Goal: Task Accomplishment & Management: Manage account settings

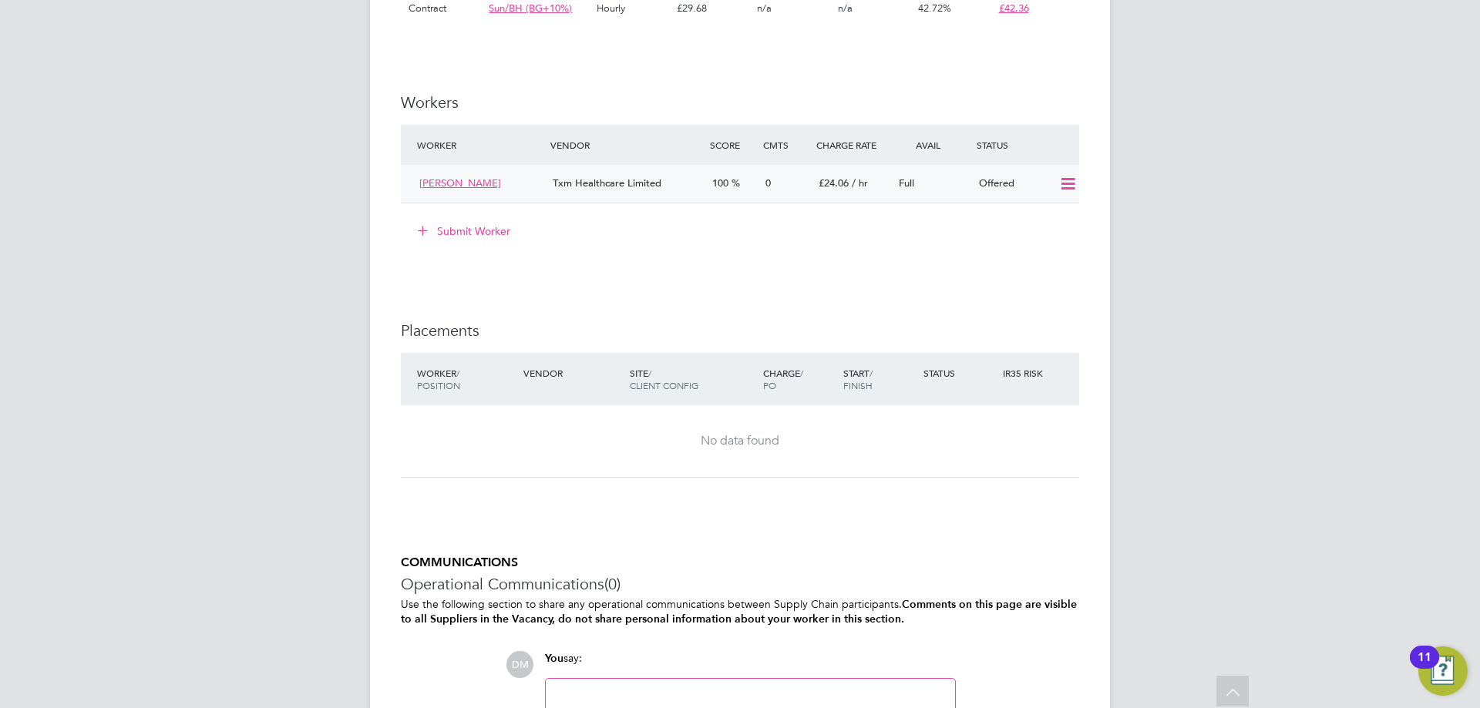
click at [1059, 190] on icon at bounding box center [1067, 184] width 19 height 12
click at [1044, 237] on li "Confirm" at bounding box center [1045, 234] width 59 height 22
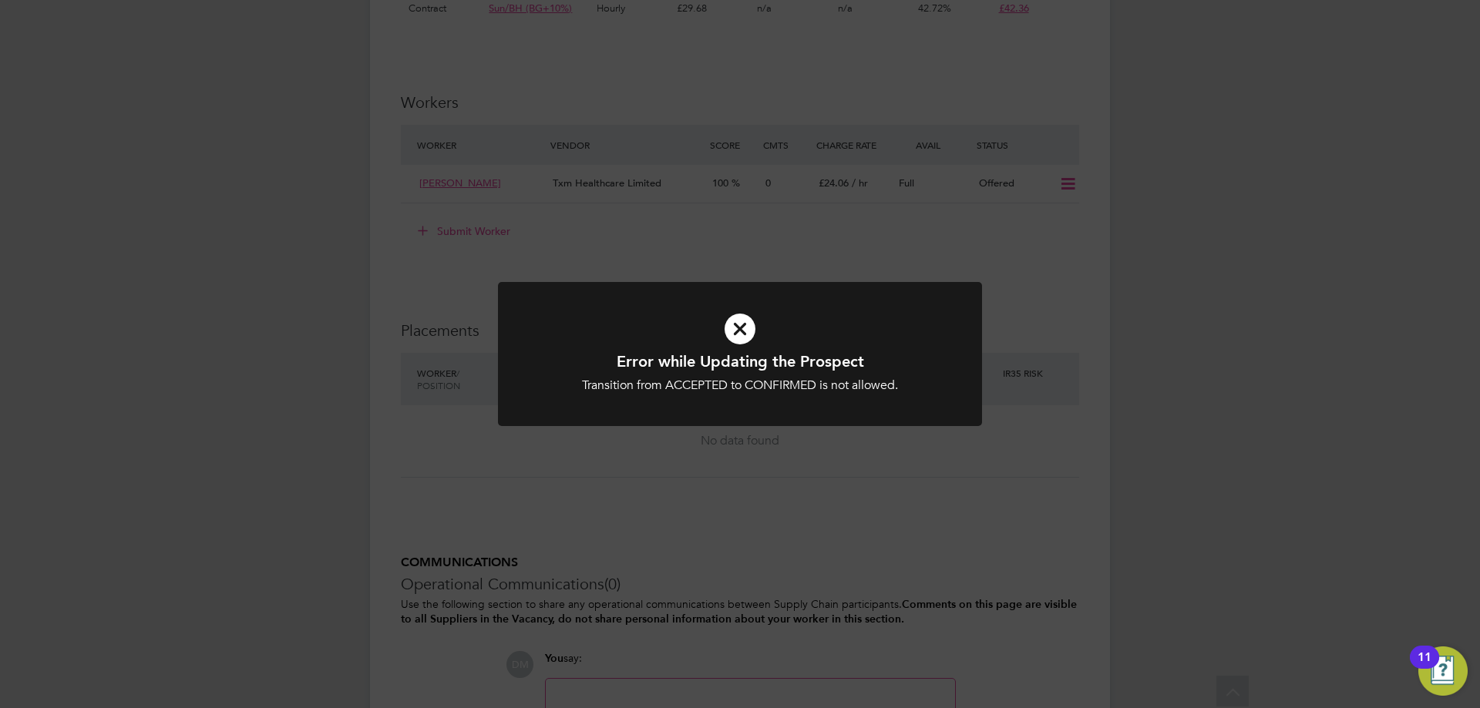
click at [742, 330] on icon at bounding box center [740, 329] width 401 height 60
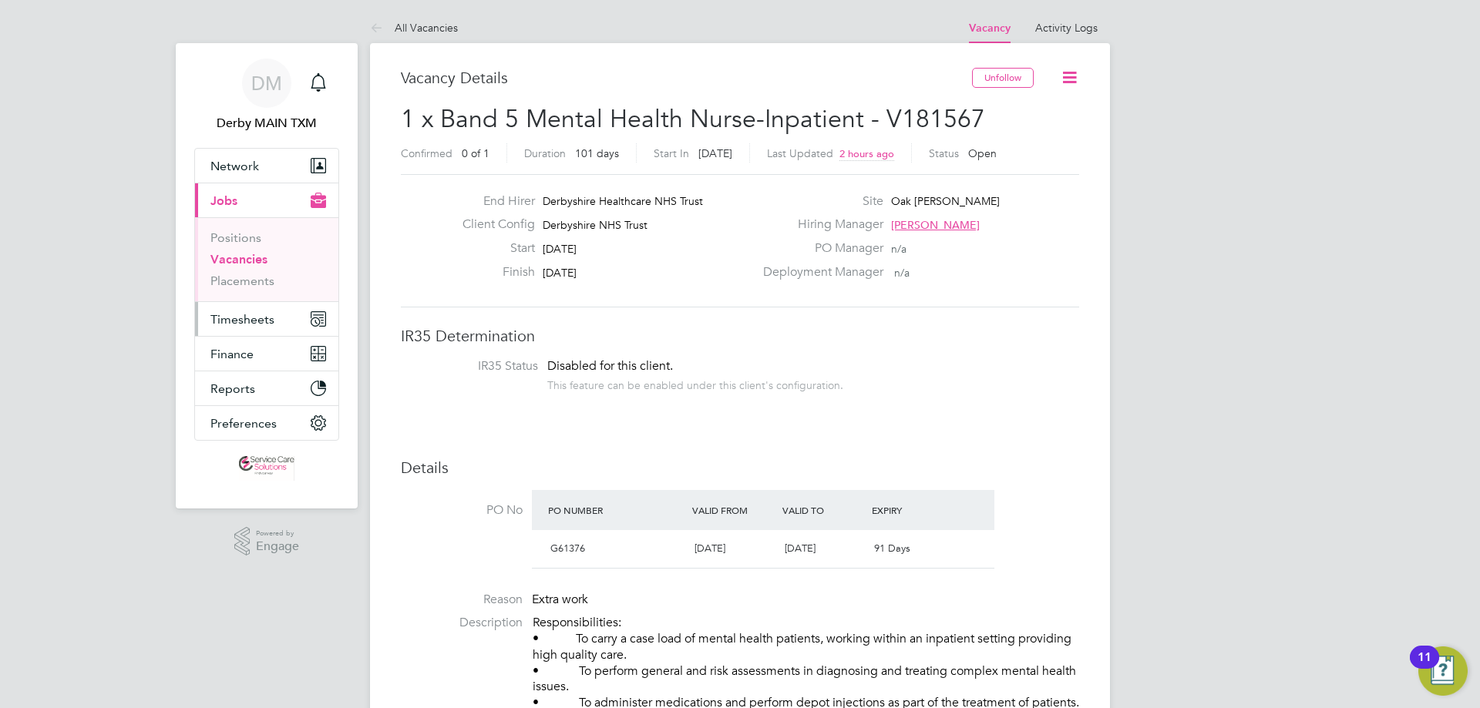
click at [263, 318] on span "Timesheets" at bounding box center [242, 319] width 64 height 15
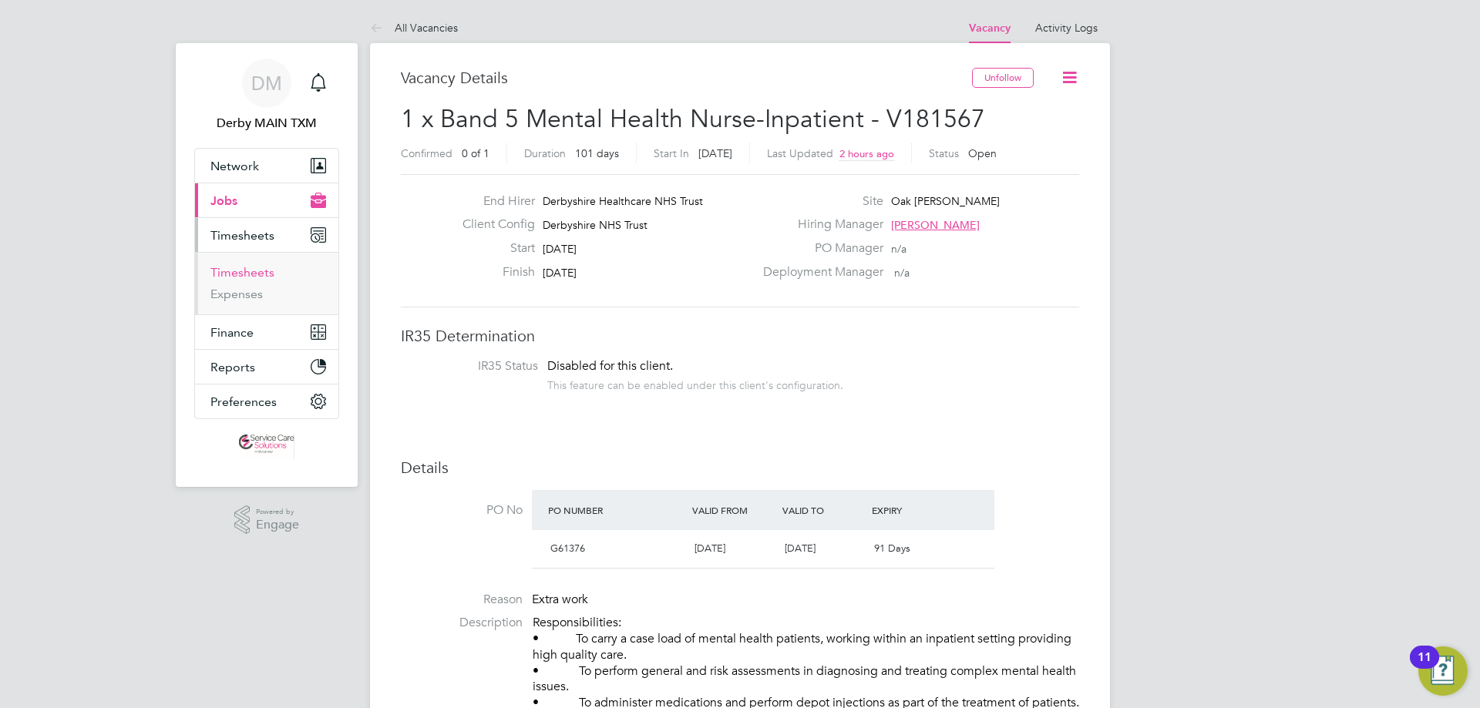
click at [267, 276] on link "Timesheets" at bounding box center [242, 272] width 64 height 15
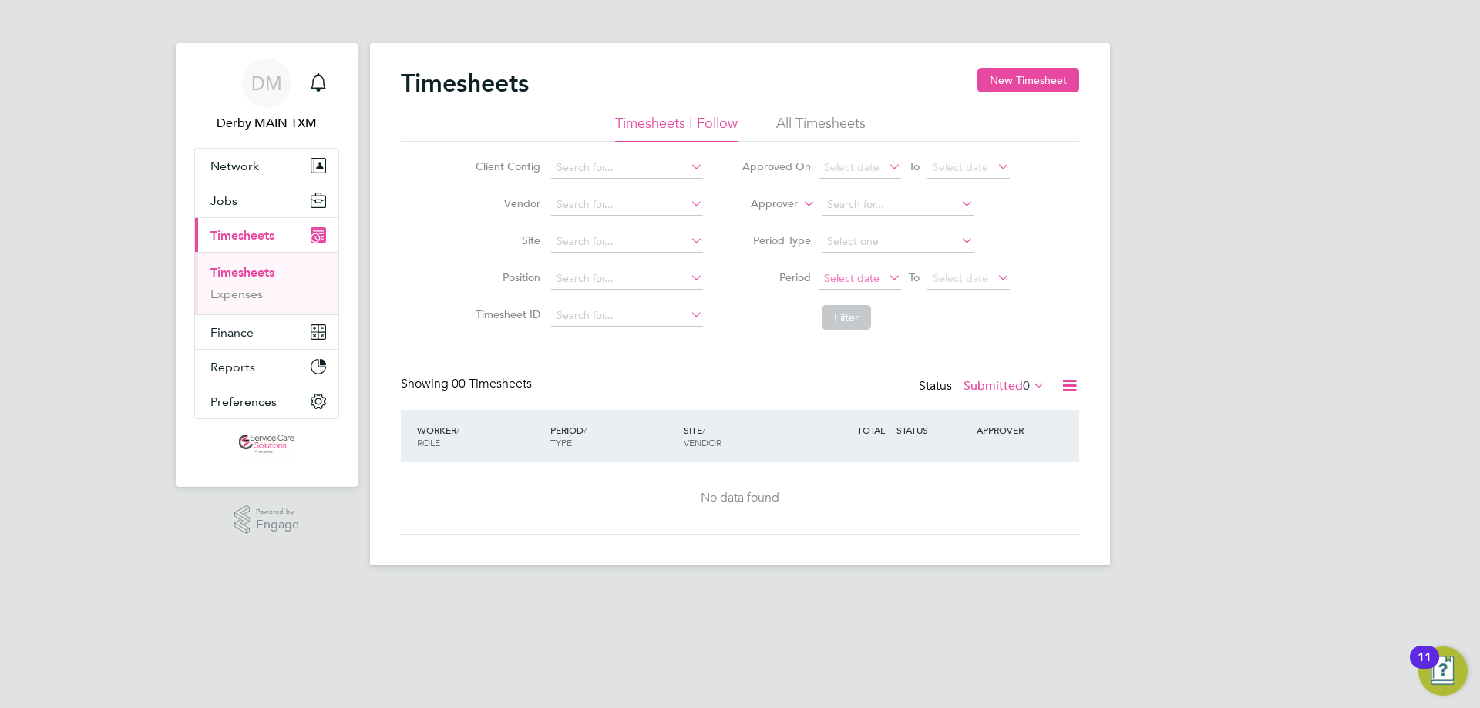
click at [859, 269] on span "Select date" at bounding box center [860, 279] width 82 height 21
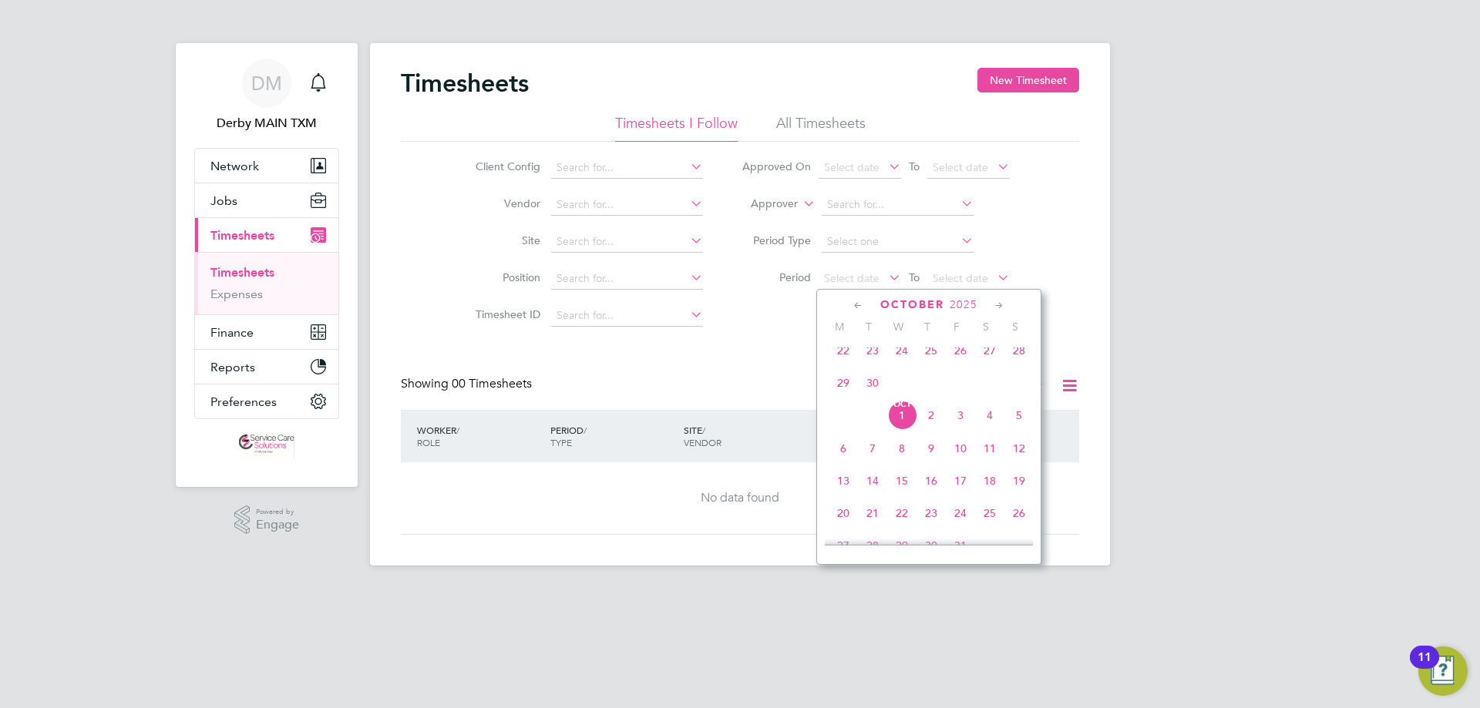
click at [855, 310] on icon at bounding box center [858, 306] width 15 height 17
click at [1020, 357] on span "7" at bounding box center [1018, 353] width 29 height 29
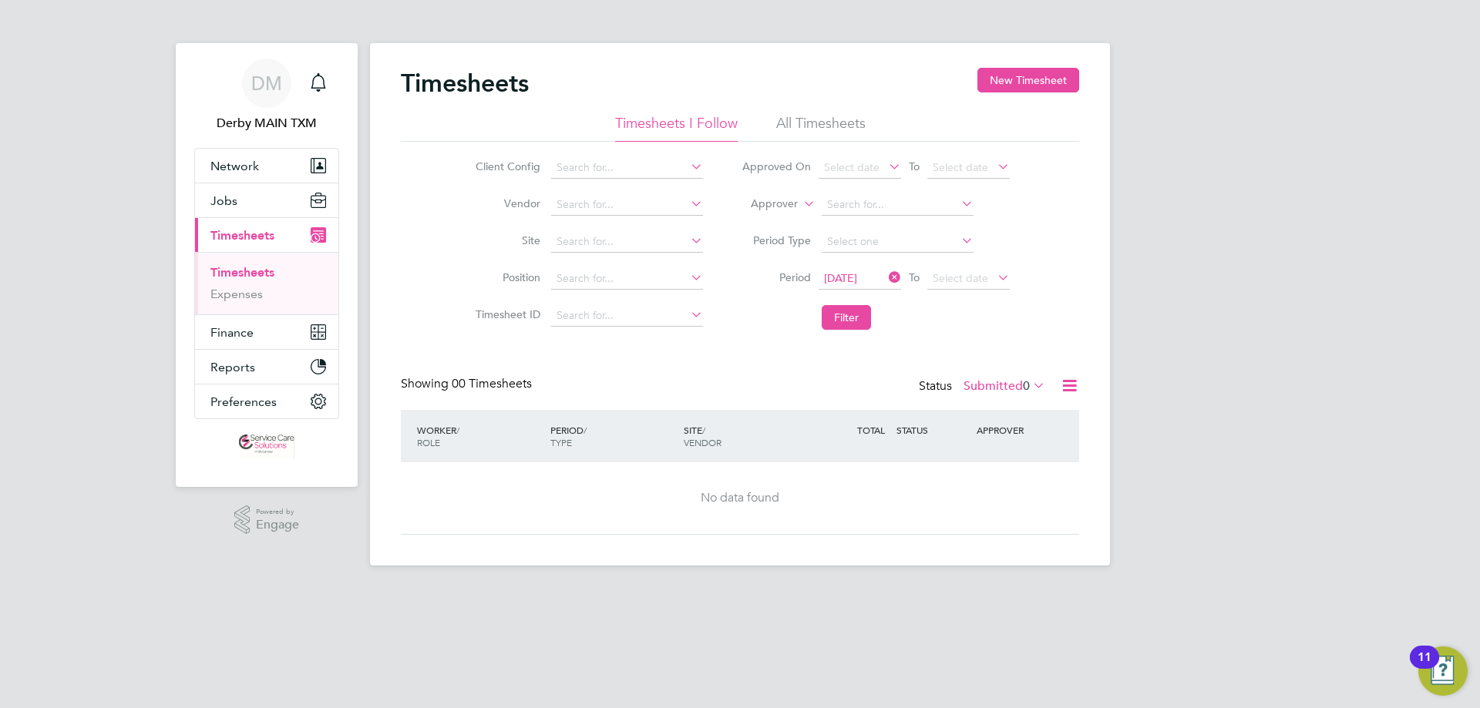
click at [1070, 380] on icon at bounding box center [1069, 385] width 19 height 19
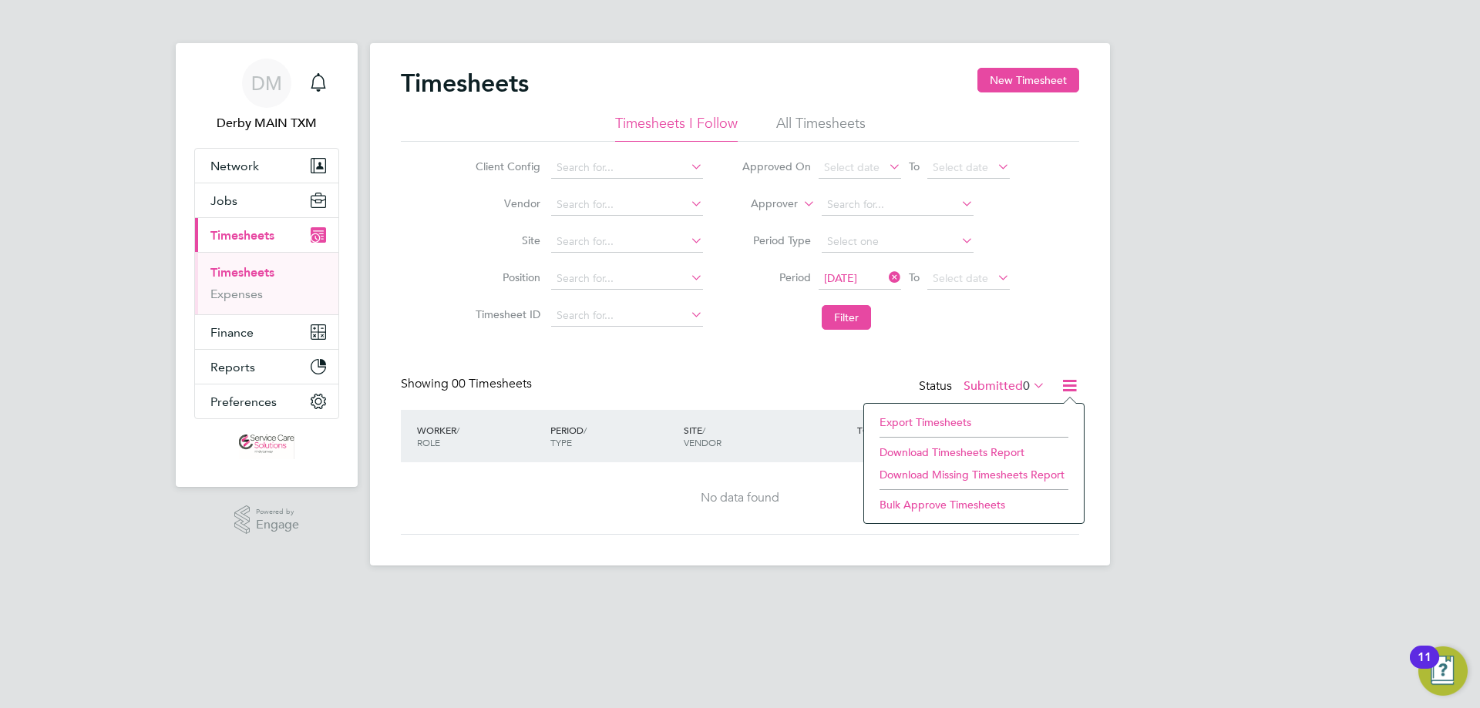
click at [1007, 383] on label "Submitted 0" at bounding box center [1004, 385] width 82 height 15
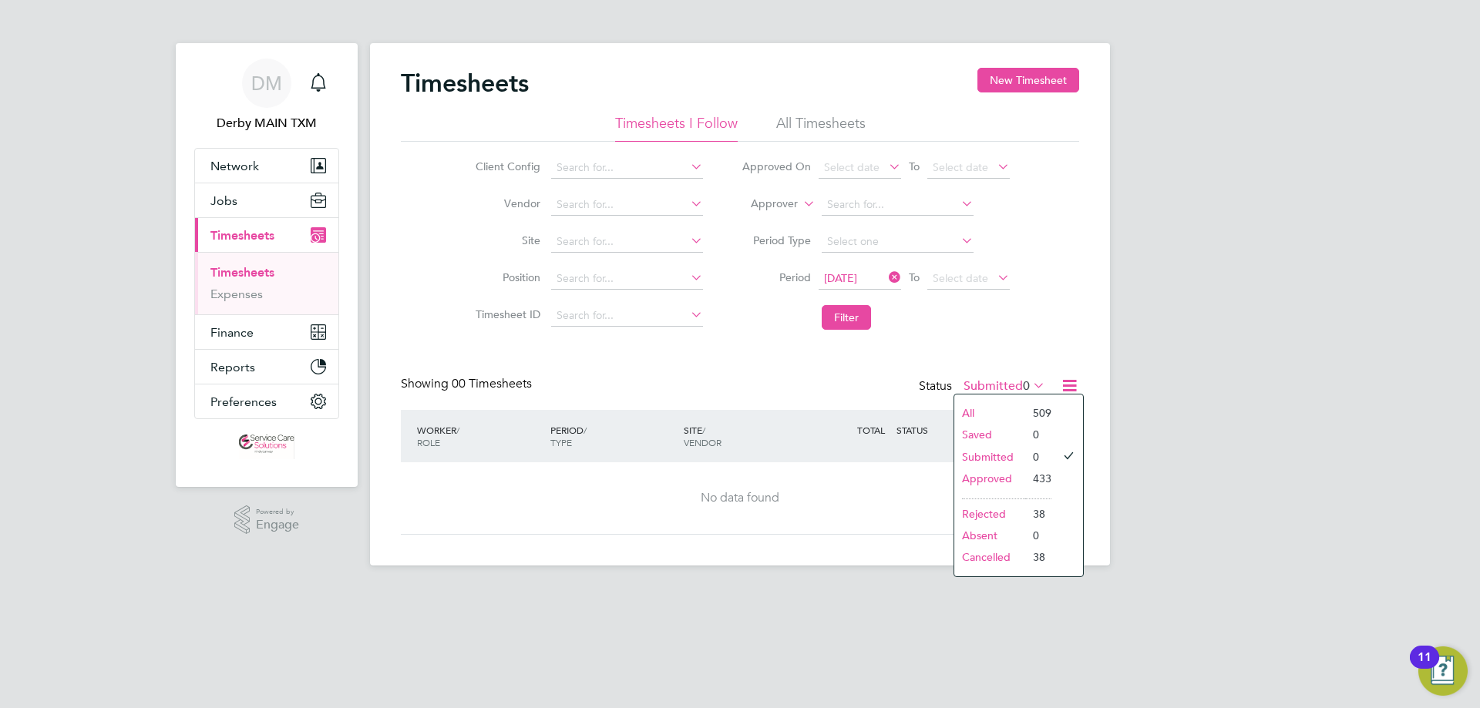
click at [1006, 479] on li "Approved" at bounding box center [989, 479] width 71 height 22
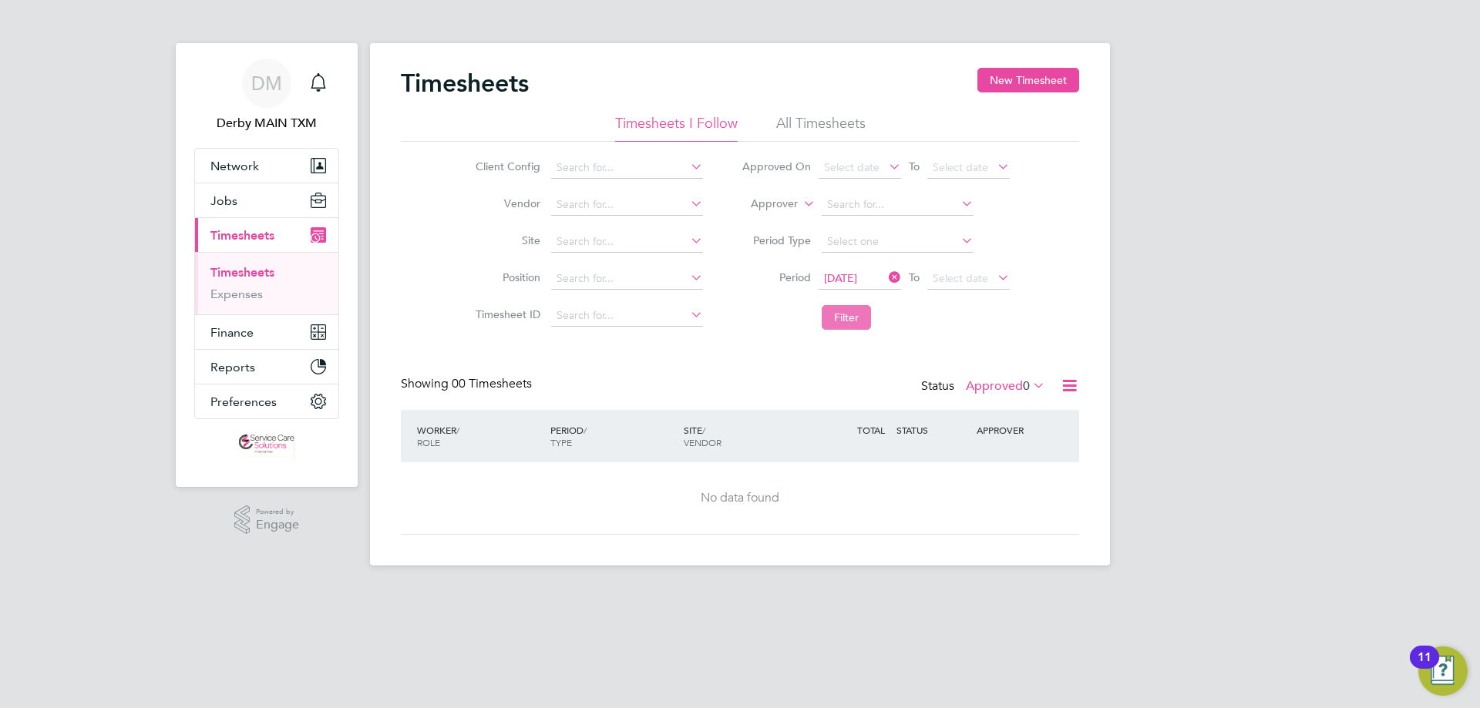
click at [851, 311] on button "Filter" at bounding box center [846, 317] width 49 height 25
click at [886, 276] on icon at bounding box center [886, 278] width 0 height 22
click at [862, 317] on button "Filter" at bounding box center [846, 317] width 49 height 25
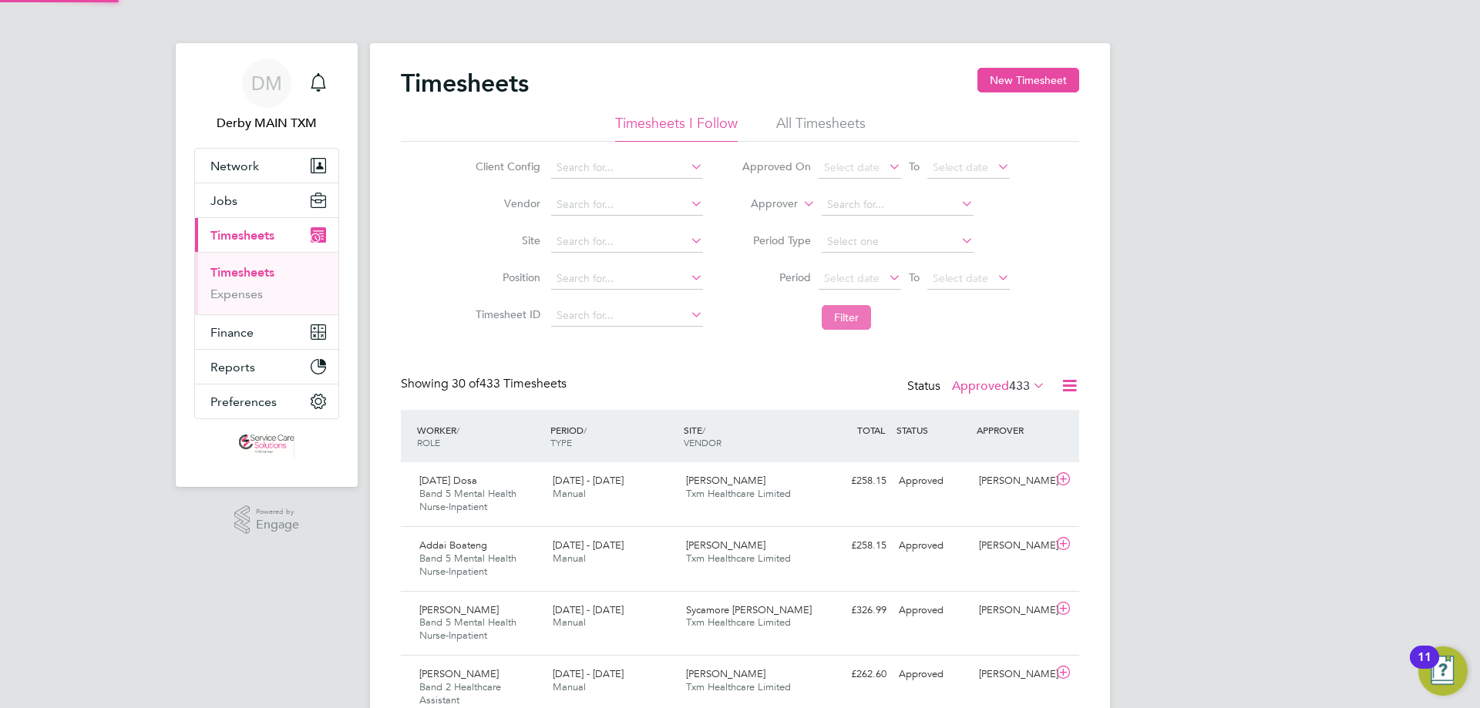
scroll to position [52, 134]
click at [325, 85] on icon "Main navigation" at bounding box center [318, 82] width 18 height 18
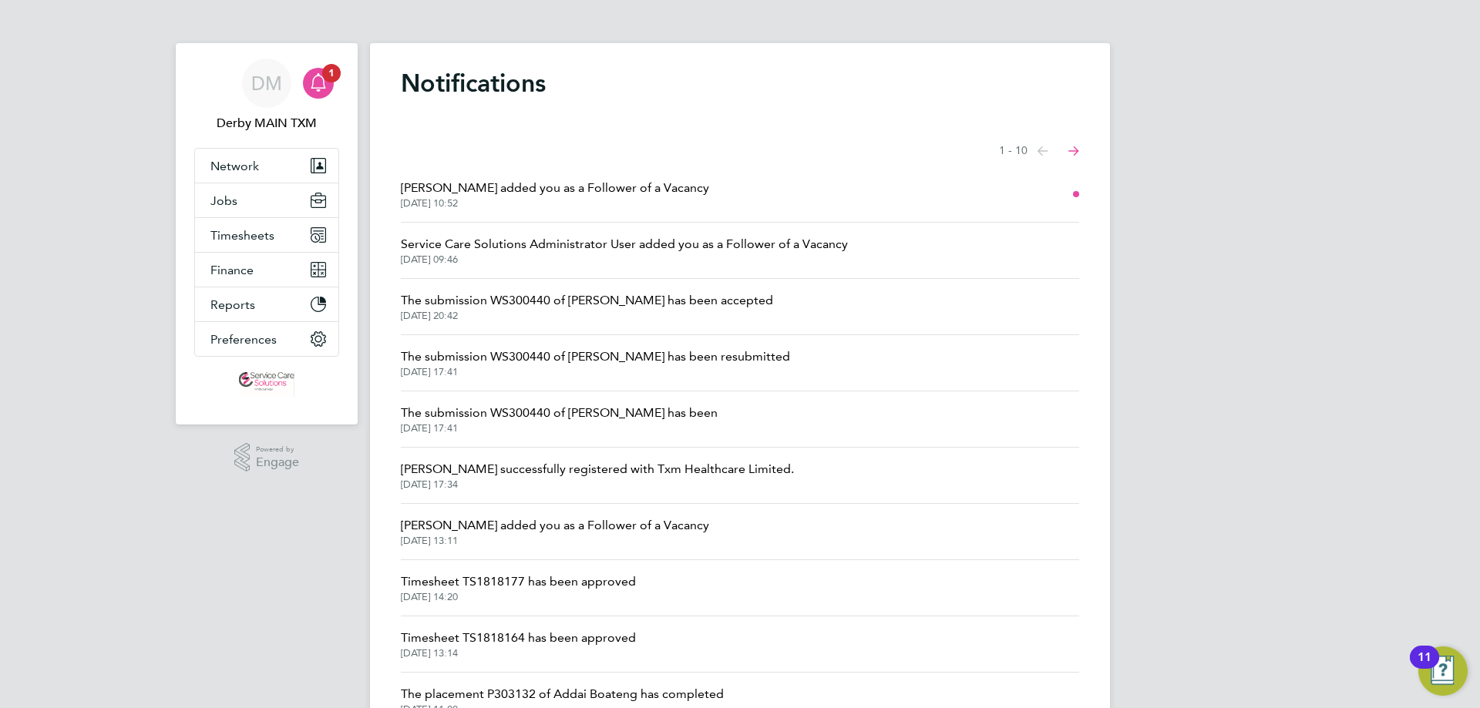
click at [654, 195] on span "Lee Clayton added you as a Follower of a Vacancy" at bounding box center [555, 188] width 308 height 18
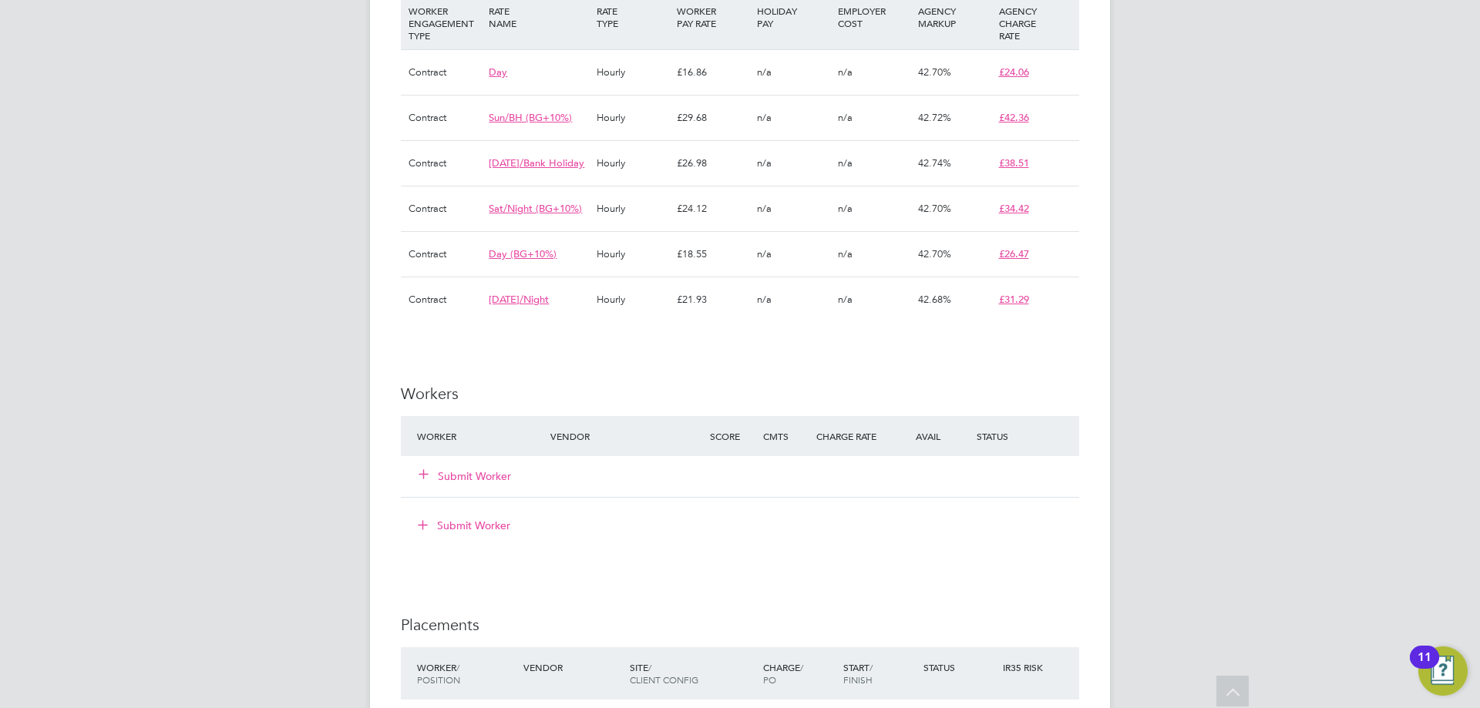
scroll to position [1310, 0]
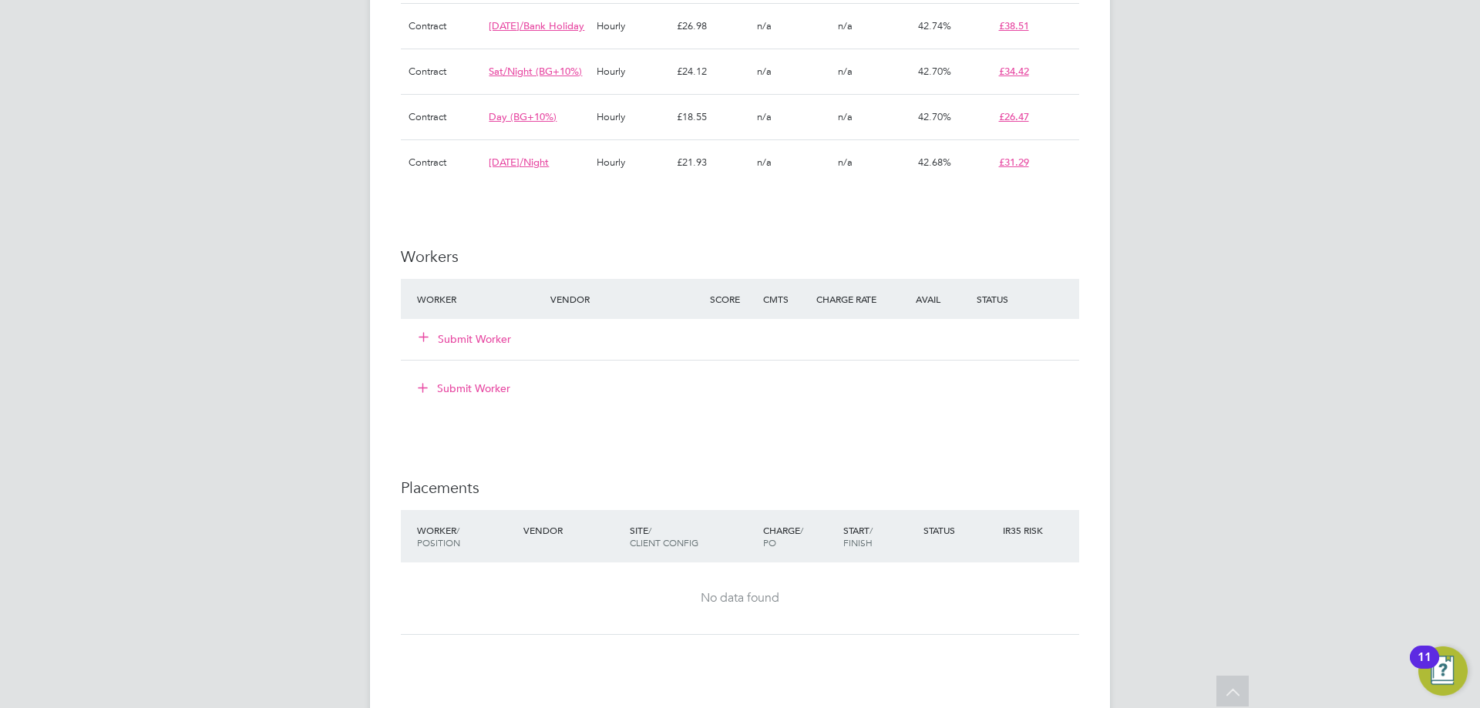
click at [475, 347] on button "Submit Worker" at bounding box center [465, 338] width 92 height 15
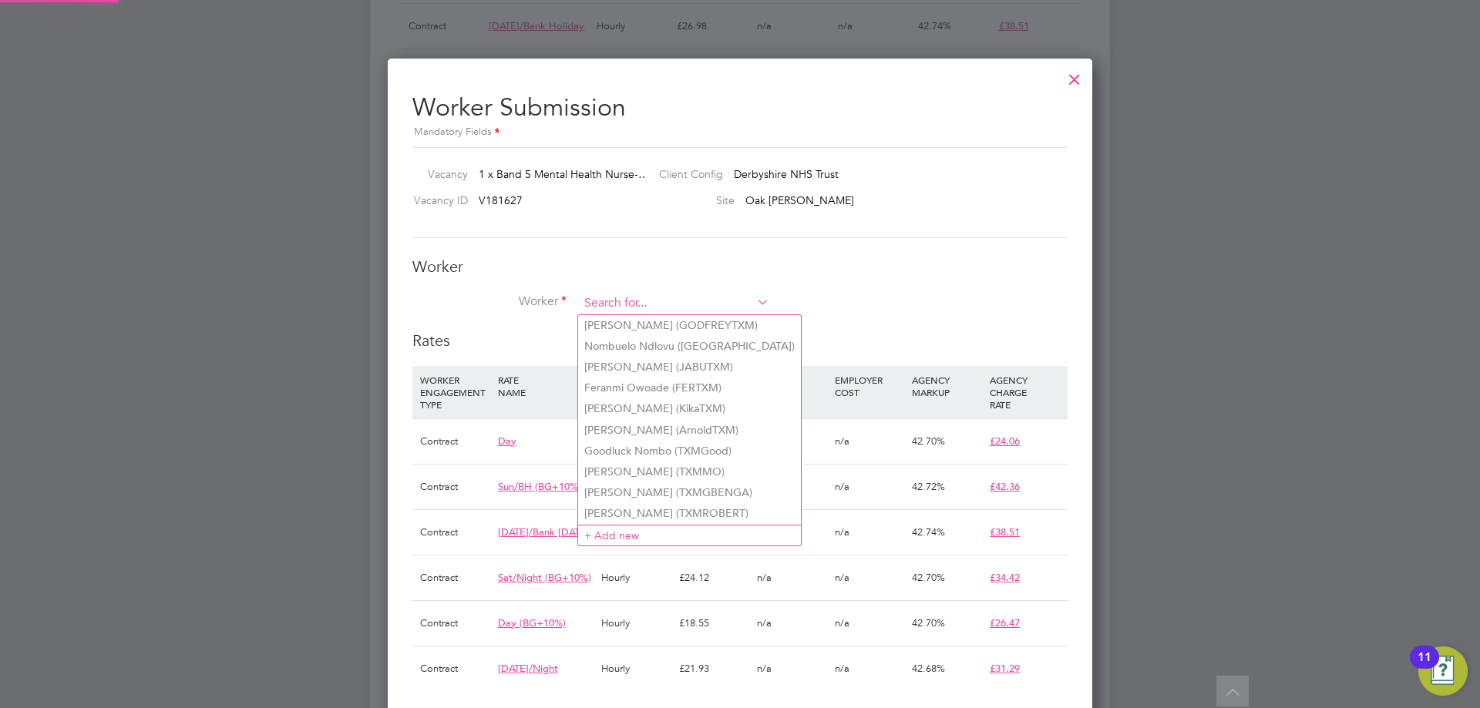
click at [641, 307] on input at bounding box center [674, 303] width 190 height 23
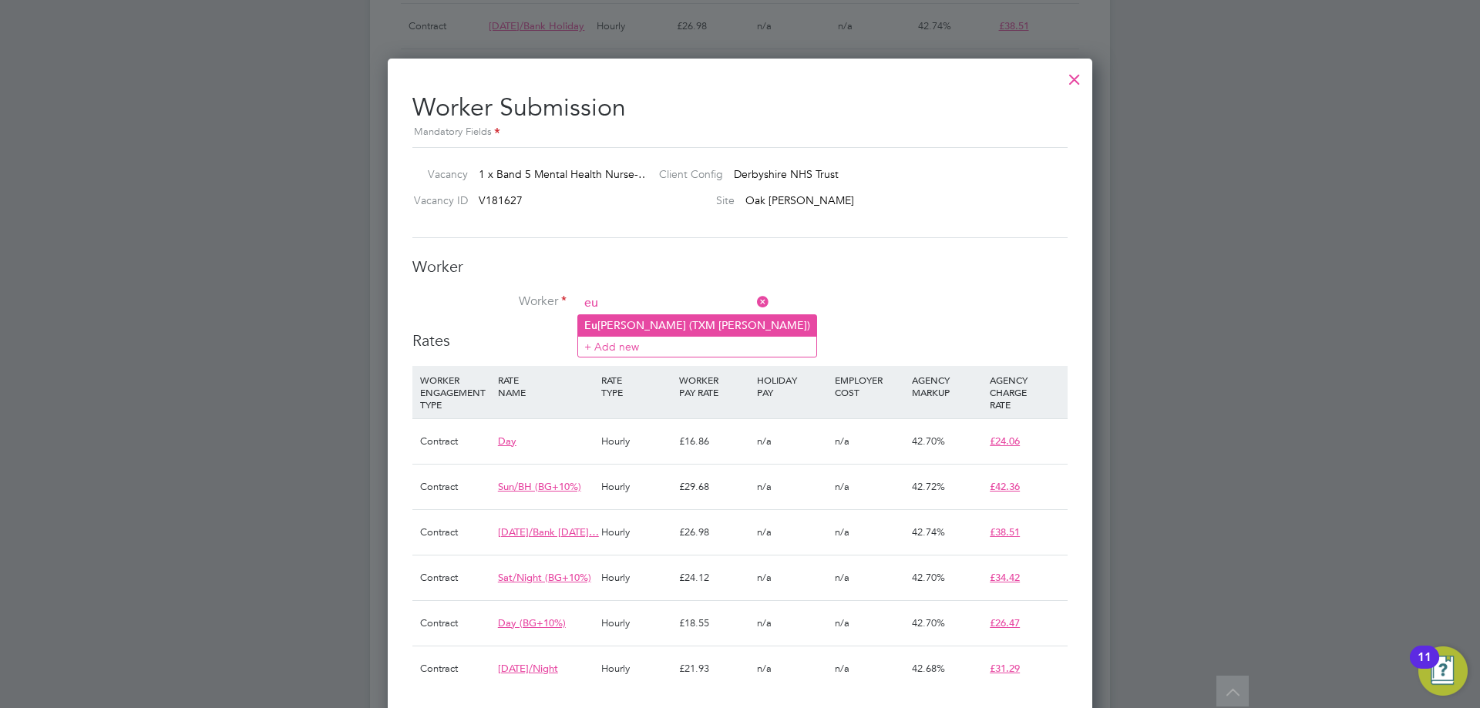
click at [685, 326] on li "Eu nick Chipaka (TXM Eunick Chipaka)" at bounding box center [697, 325] width 238 height 21
type input "Eunick Chipaka (TXM Eunick Chipaka)"
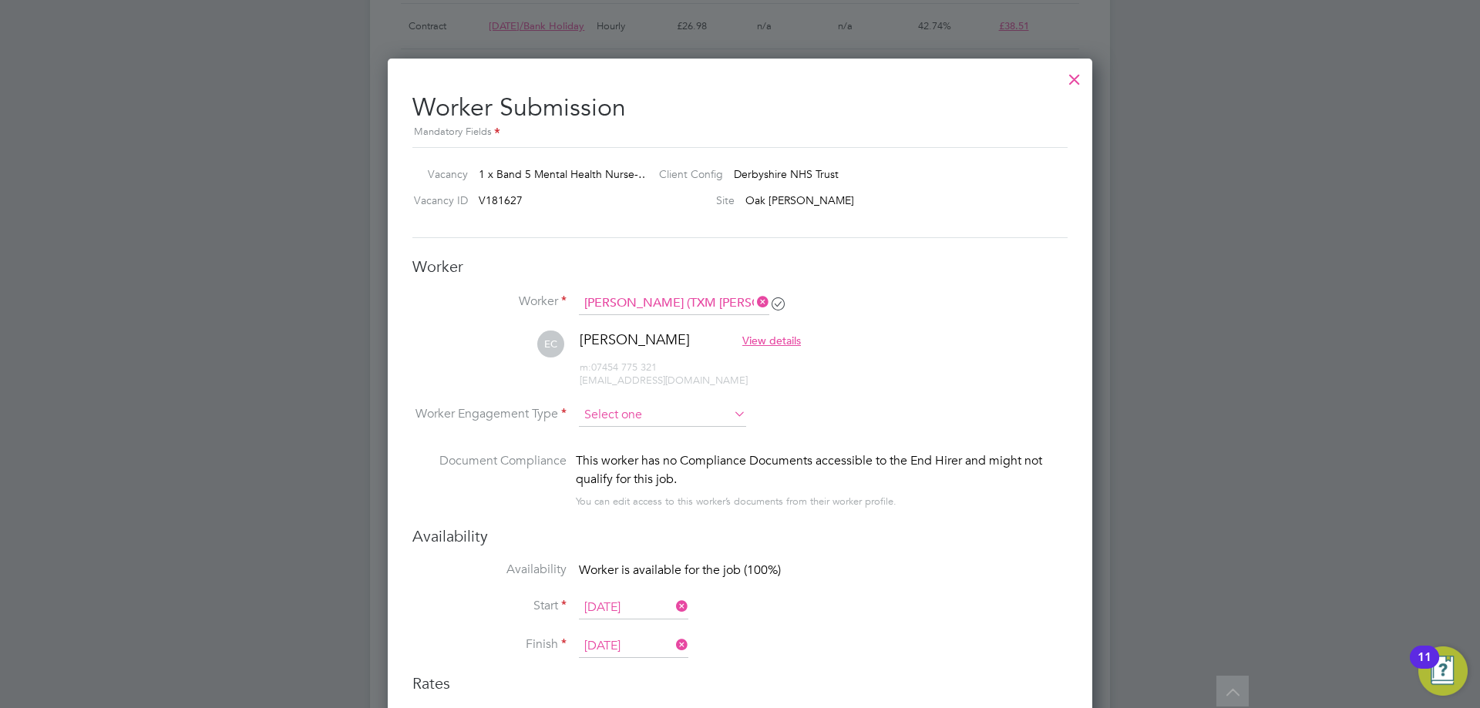
click at [681, 416] on input at bounding box center [662, 415] width 167 height 23
click at [665, 437] on li "Contract" at bounding box center [662, 437] width 169 height 20
type input "Contract"
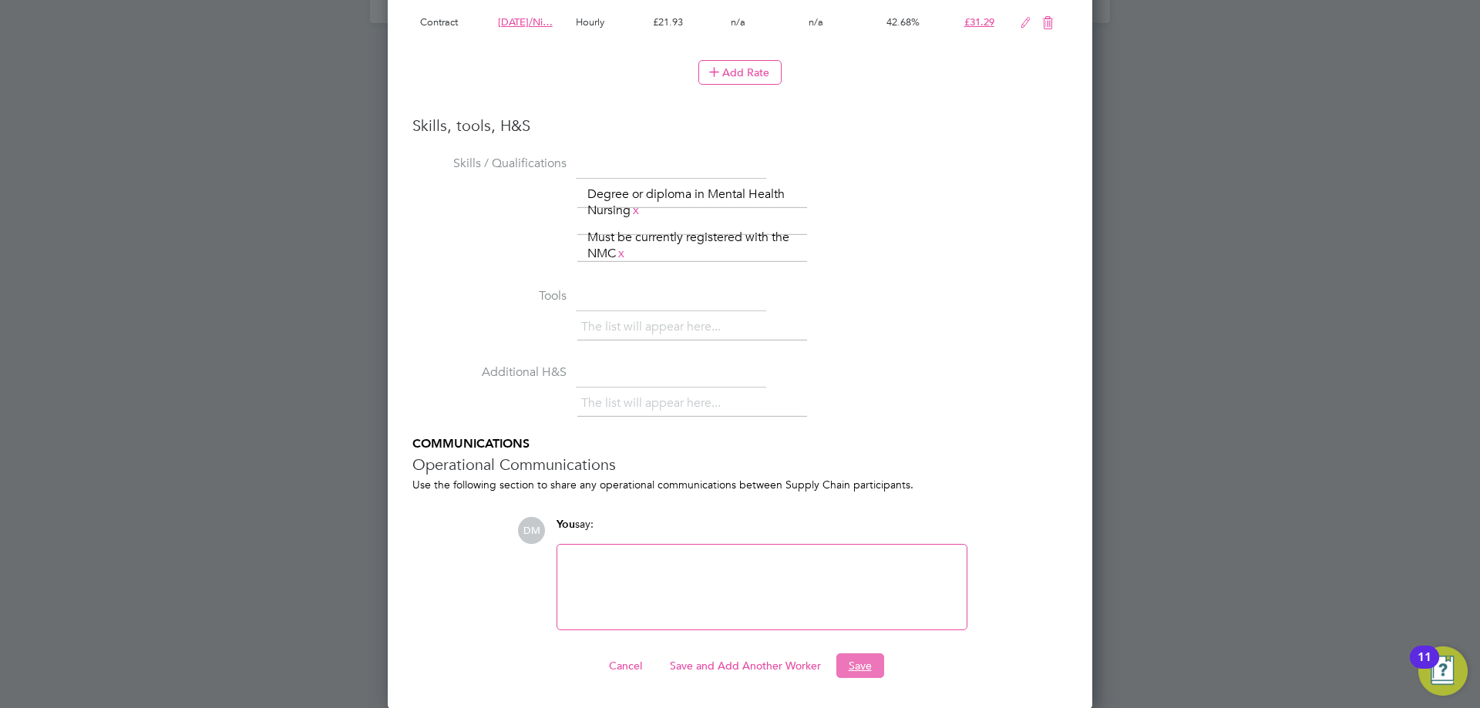
click at [864, 665] on button "Save" at bounding box center [860, 666] width 48 height 25
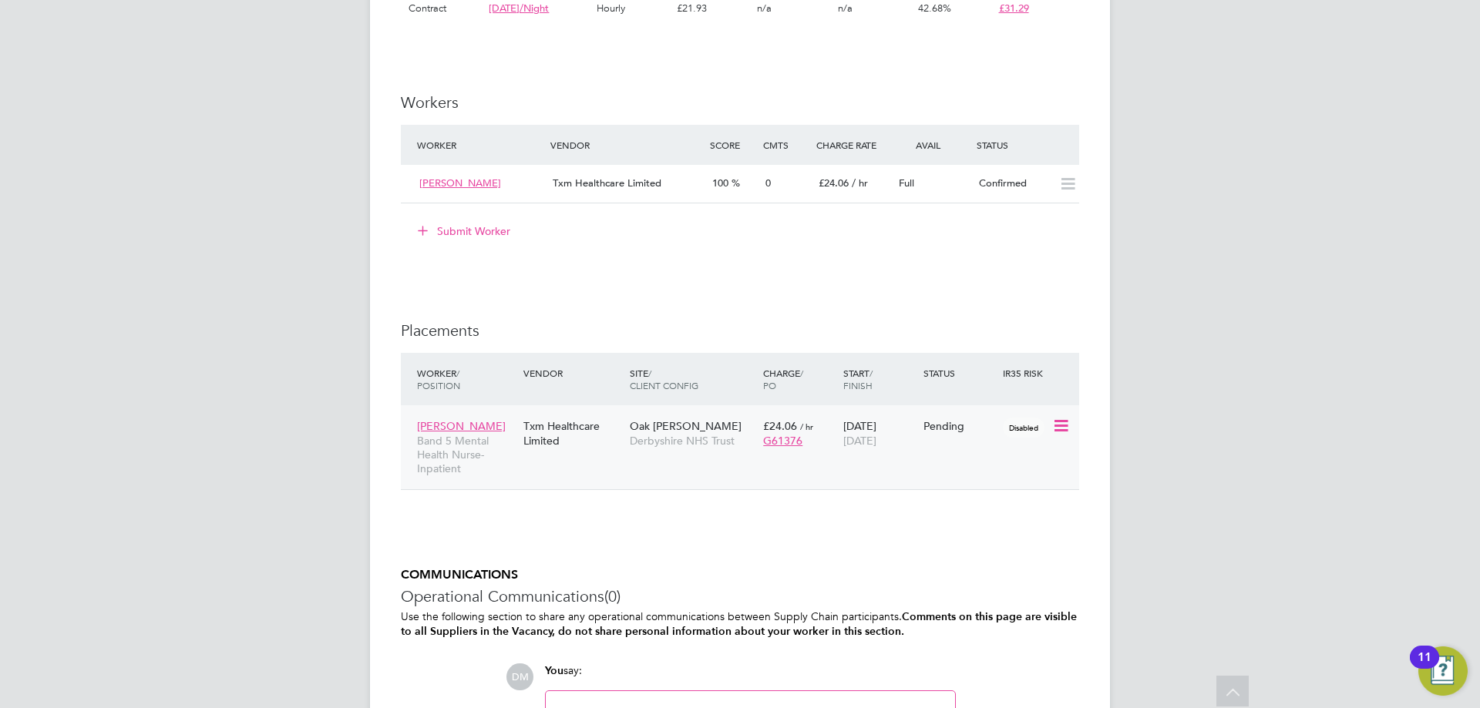
click at [1067, 435] on icon at bounding box center [1059, 426] width 15 height 18
click at [960, 540] on li "Start" at bounding box center [990, 539] width 158 height 22
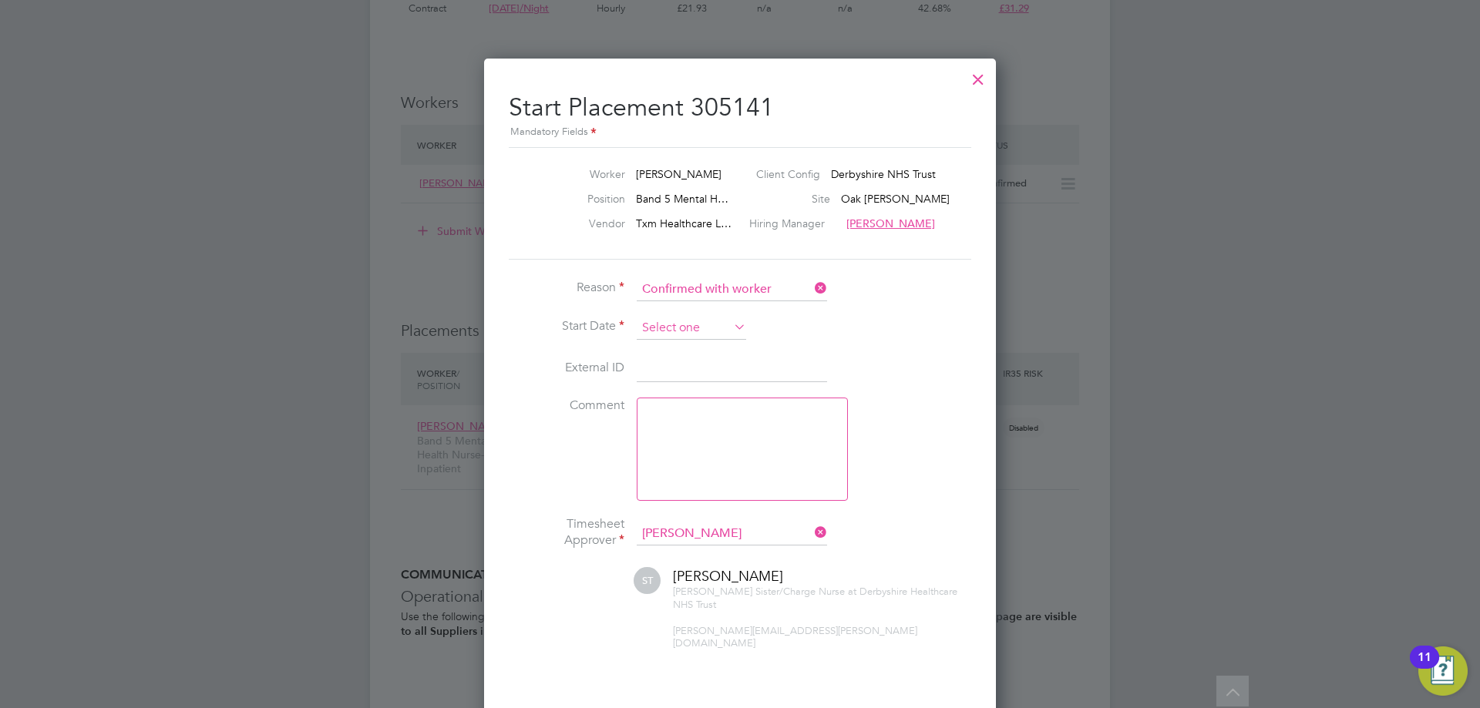
click at [706, 324] on input at bounding box center [691, 328] width 109 height 23
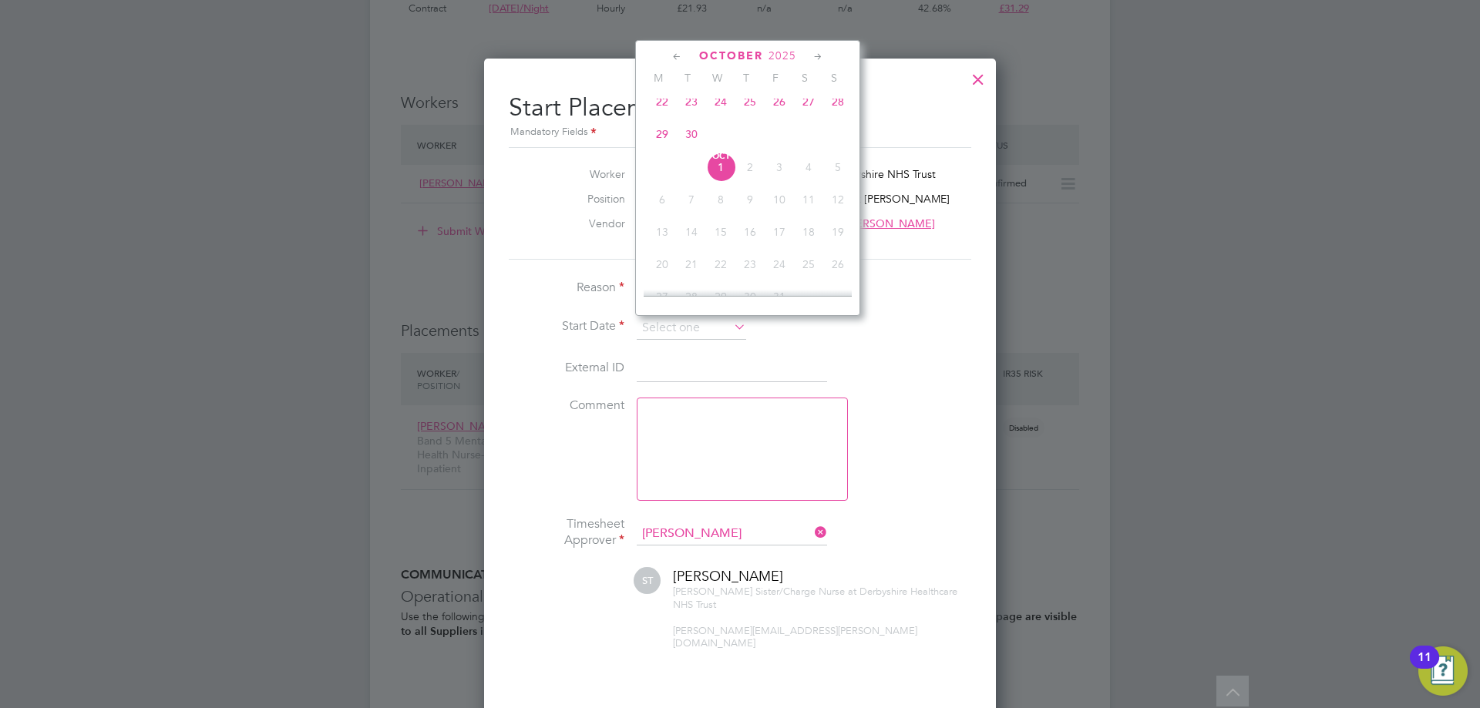
click at [676, 55] on icon at bounding box center [677, 57] width 15 height 17
click at [661, 206] on span "22" at bounding box center [661, 202] width 29 height 29
type input "[DATE]"
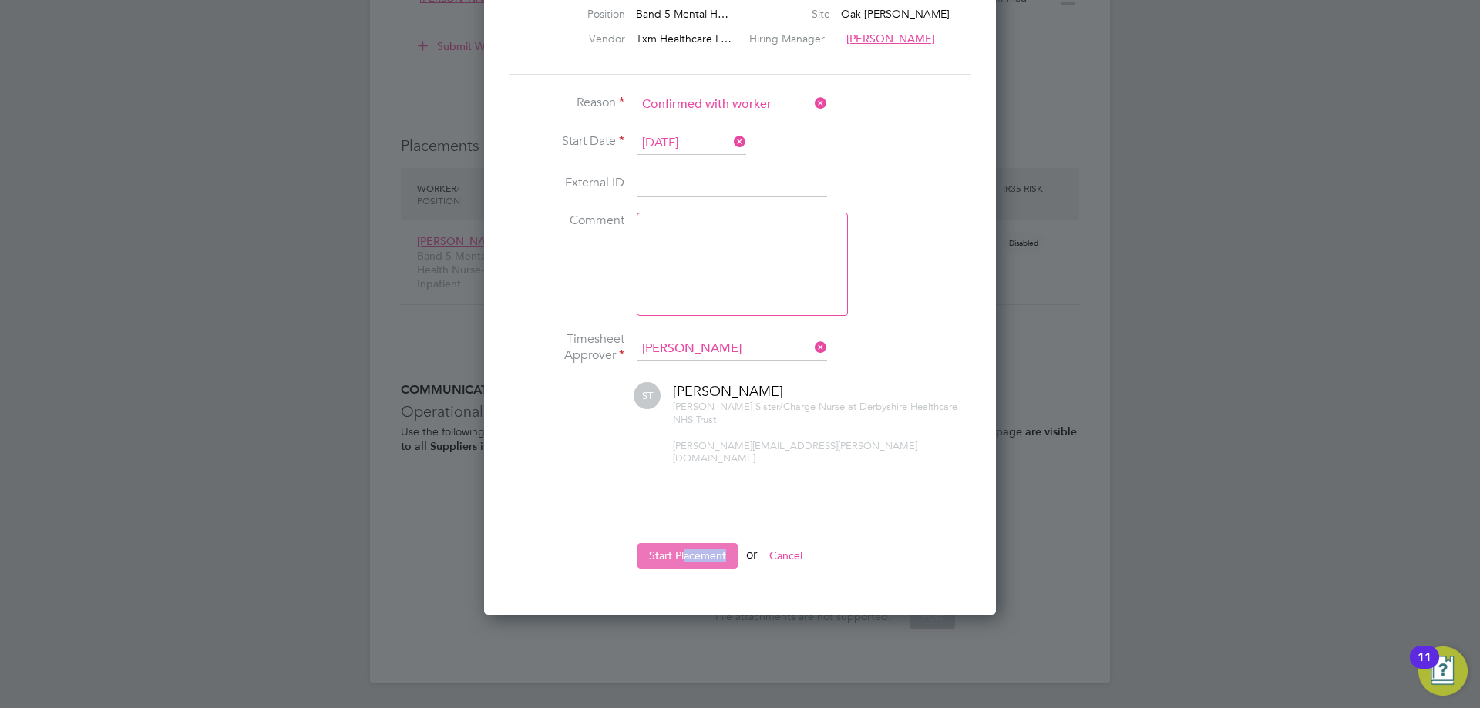
click at [687, 543] on li "Start Placement or Cancel" at bounding box center [740, 563] width 462 height 40
click at [703, 543] on button "Start Placement" at bounding box center [688, 555] width 102 height 25
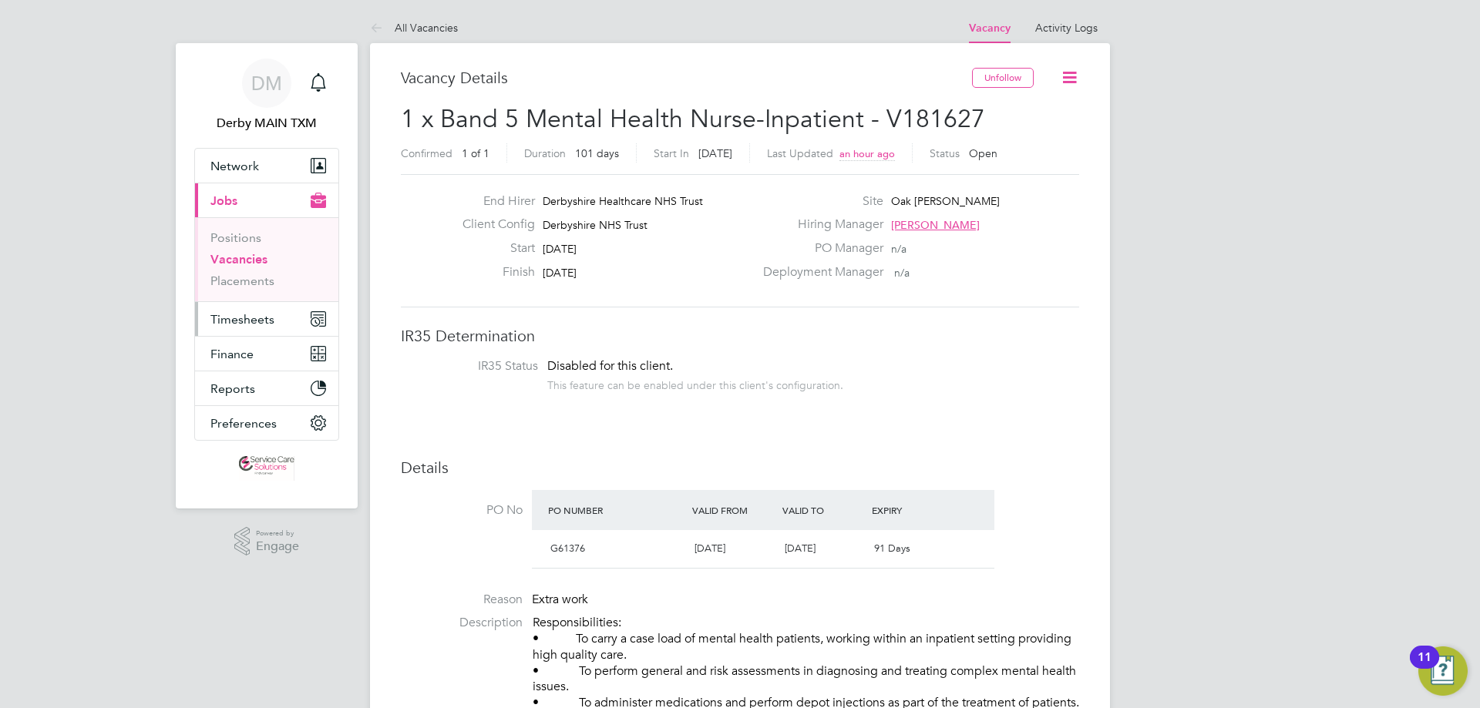
click at [259, 316] on span "Timesheets" at bounding box center [242, 319] width 64 height 15
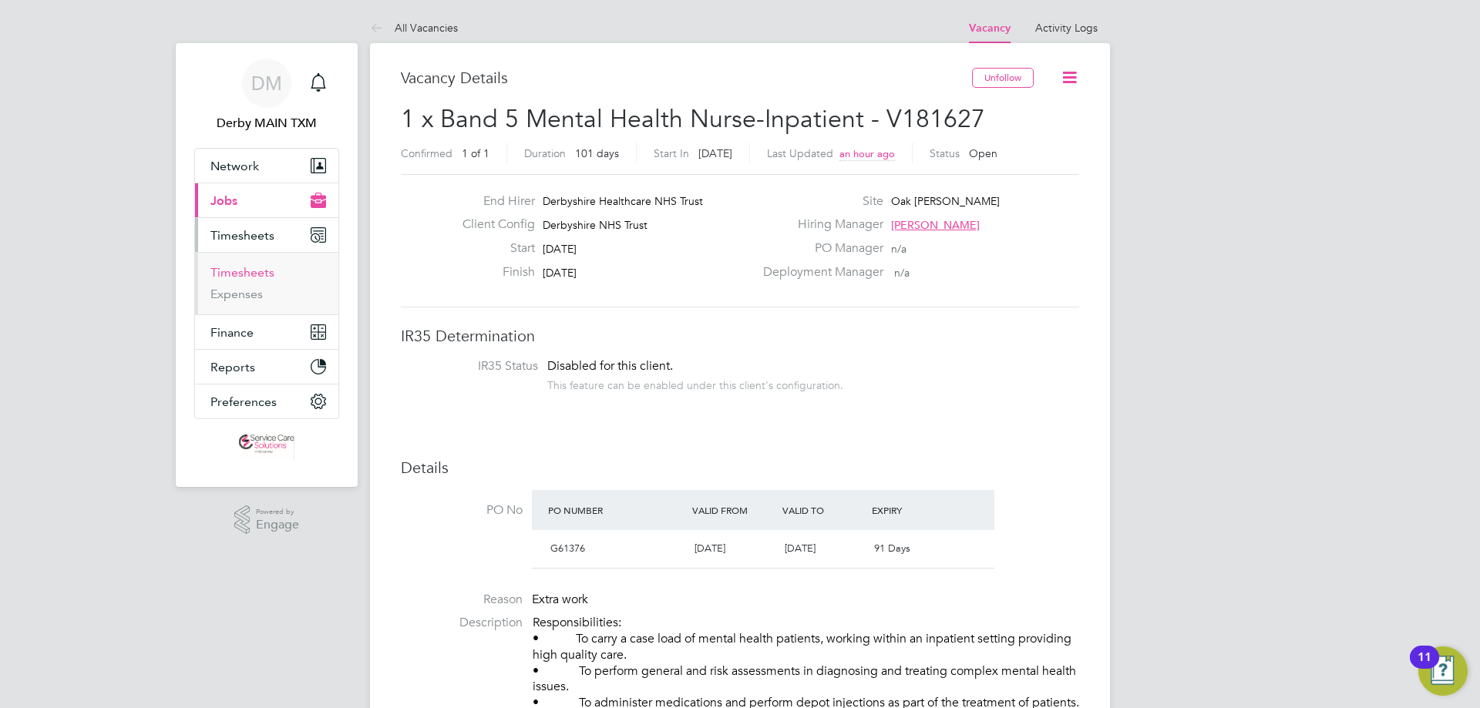
click at [270, 277] on link "Timesheets" at bounding box center [242, 272] width 64 height 15
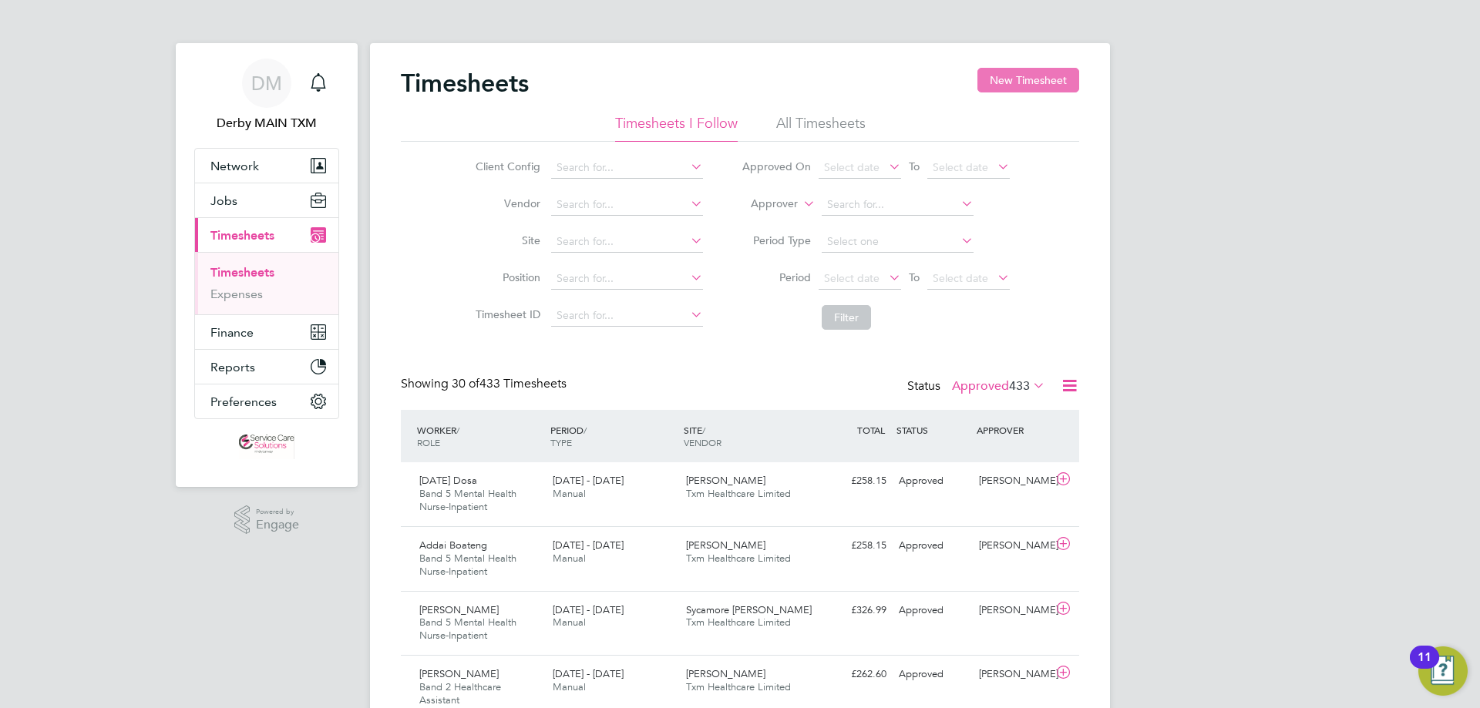
click at [1025, 86] on button "New Timesheet" at bounding box center [1028, 80] width 102 height 25
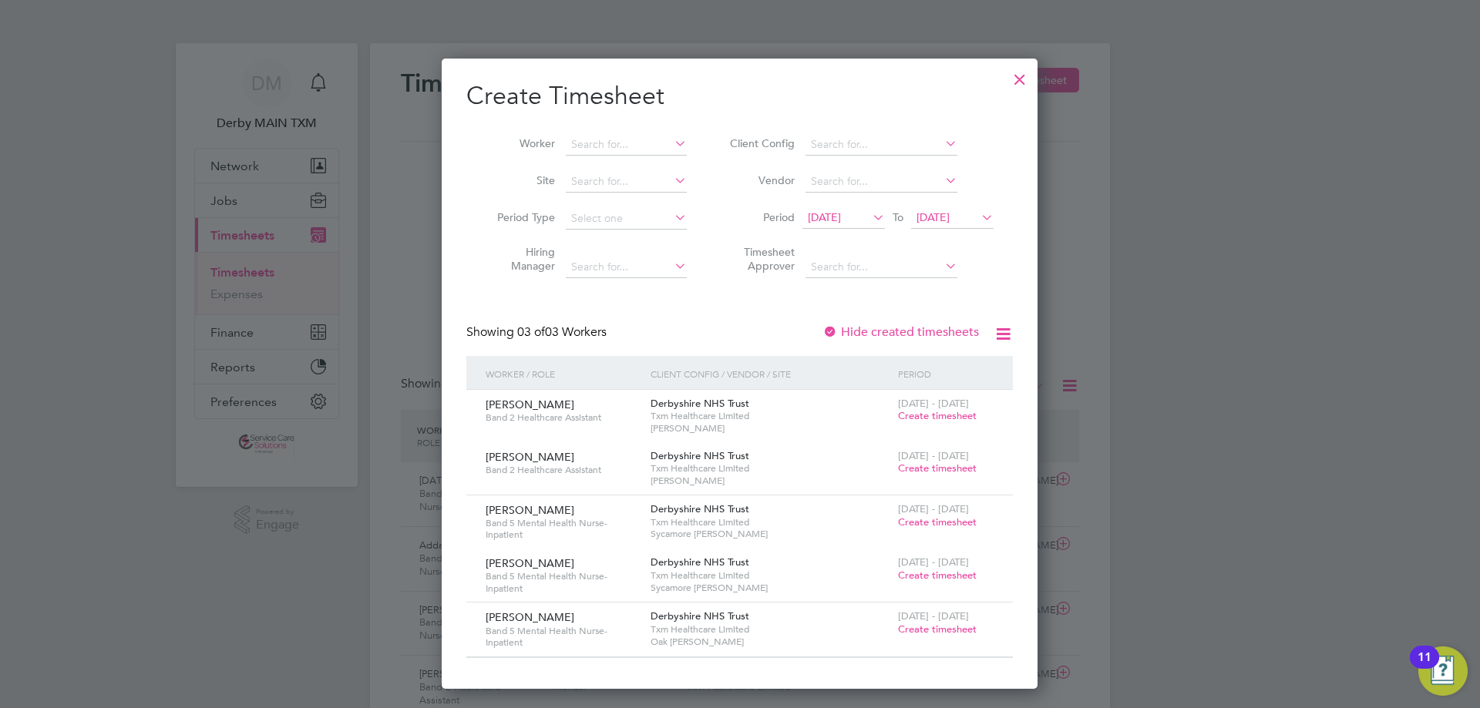
click at [922, 623] on span "Create timesheet" at bounding box center [937, 629] width 79 height 13
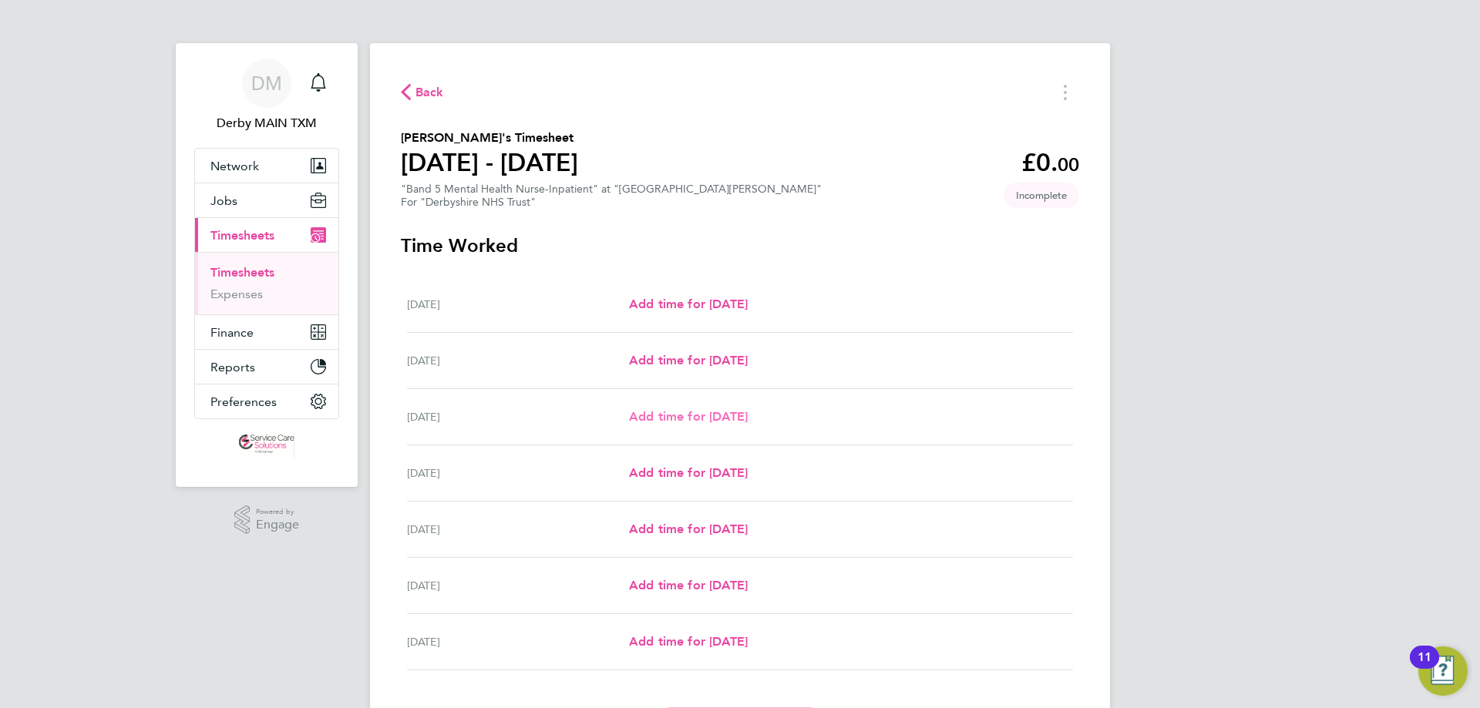
click at [748, 412] on span "Add time for [DATE]" at bounding box center [688, 416] width 119 height 15
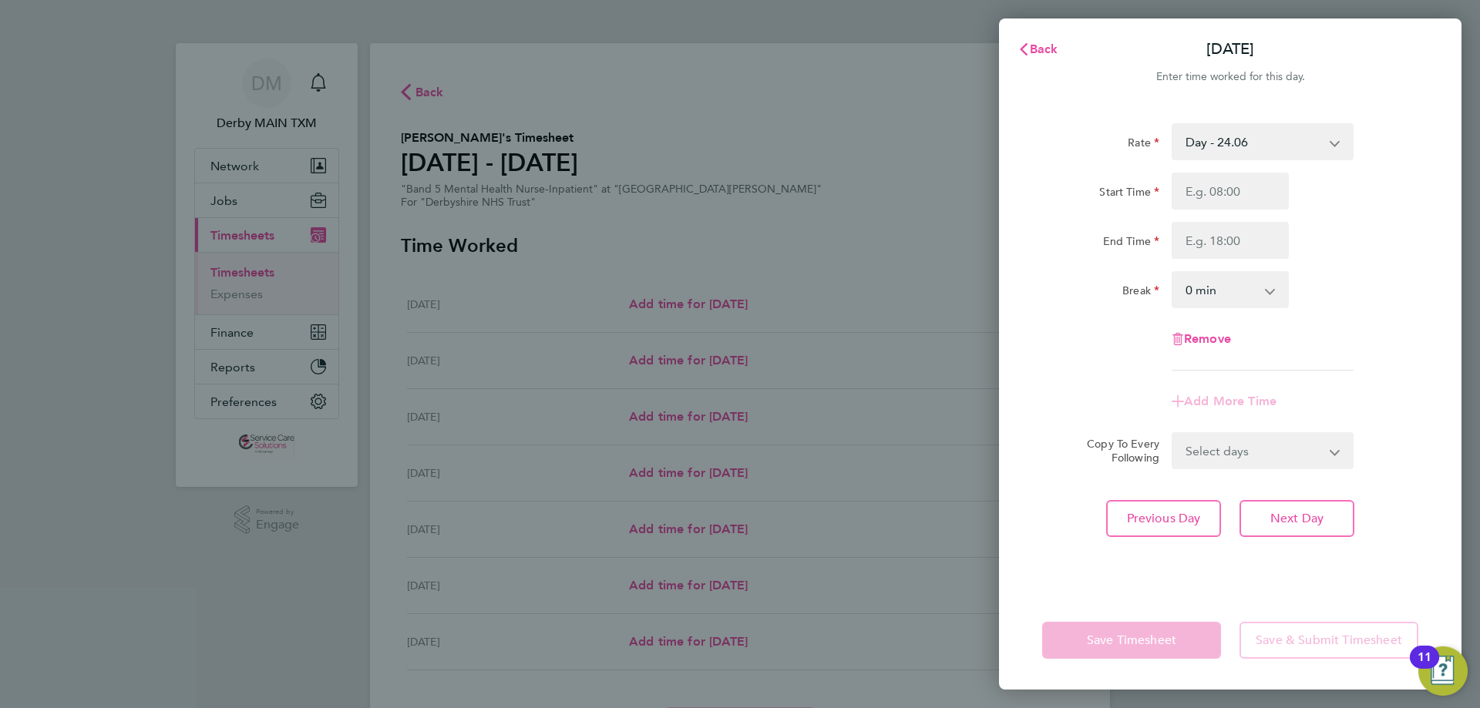
click at [1319, 146] on select "Day - 24.06 [DATE]/Night - 31.29 Sun/BH (BG+10%) - 42.36 Sat/Night (BG+10%) - 3…" at bounding box center [1253, 142] width 160 height 34
click at [1289, 151] on select "Day (BG+10%) - 26.47 [DATE]/Night - 31.29 Day - 24.06 Sun/BH (BG+10%) - 42.36 S…" at bounding box center [1253, 142] width 160 height 34
click at [1229, 191] on input "Start Time" at bounding box center [1230, 191] width 117 height 37
type input "20:50"
type input "06:50"
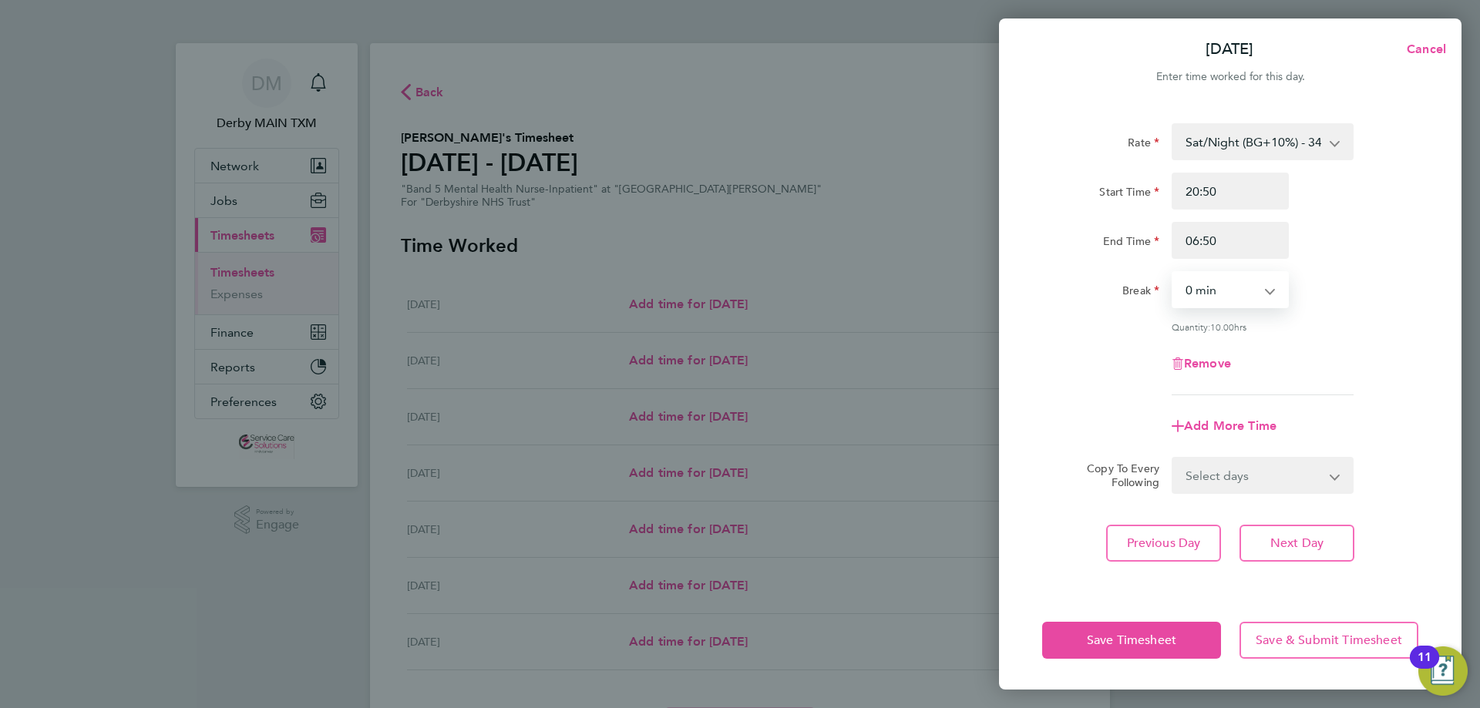
click at [1251, 287] on select "0 min 15 min 30 min 45 min 60 min 75 min 90 min" at bounding box center [1221, 290] width 96 height 34
select select "30"
click at [1173, 273] on select "0 min 15 min 30 min 45 min 60 min 75 min 90 min" at bounding box center [1221, 290] width 96 height 34
click at [1333, 637] on span "Save & Submit Timesheet" at bounding box center [1329, 640] width 146 height 15
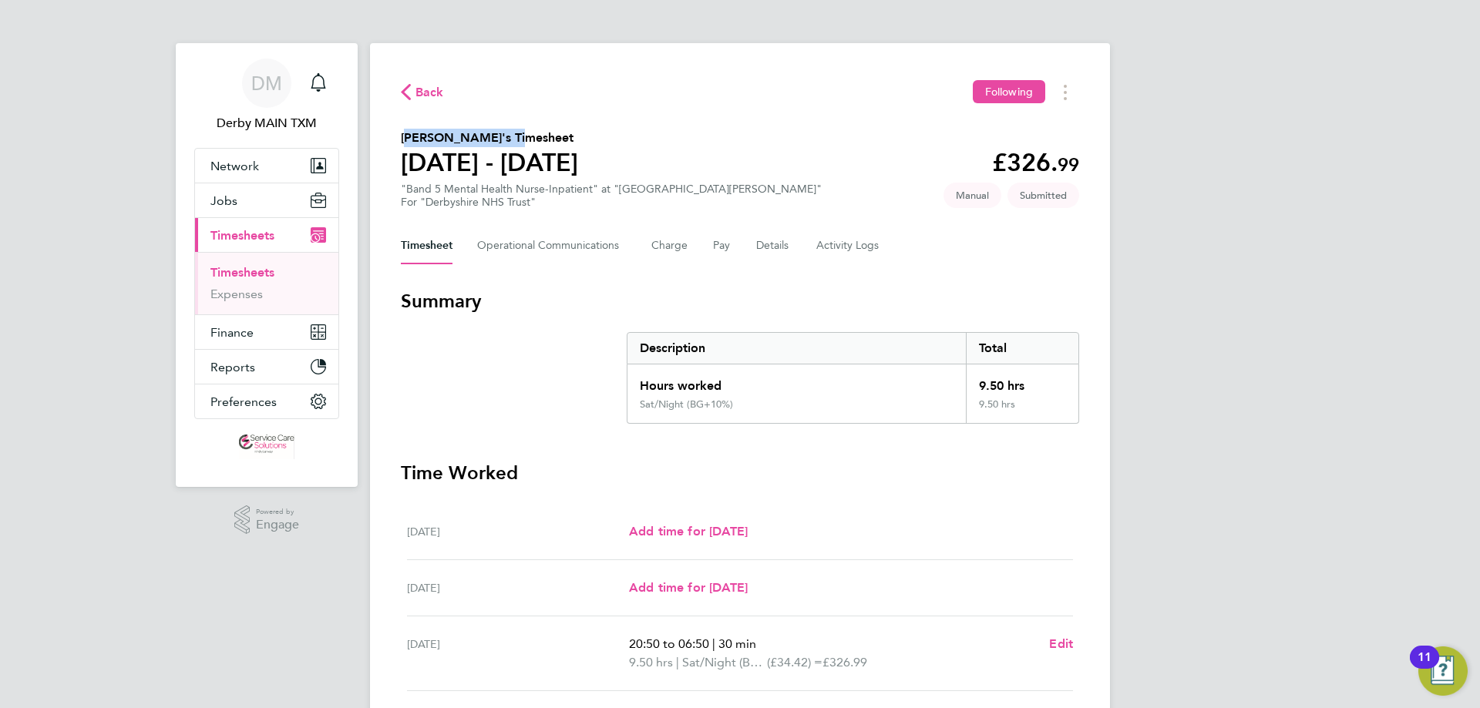
drag, startPoint x: 499, startPoint y: 134, endPoint x: 160, endPoint y: 183, distance: 343.3
click at [403, 129] on h2 "[PERSON_NAME]'s Timesheet" at bounding box center [489, 138] width 177 height 18
copy h2 "[PERSON_NAME]'s"
